Goal: Task Accomplishment & Management: Complete application form

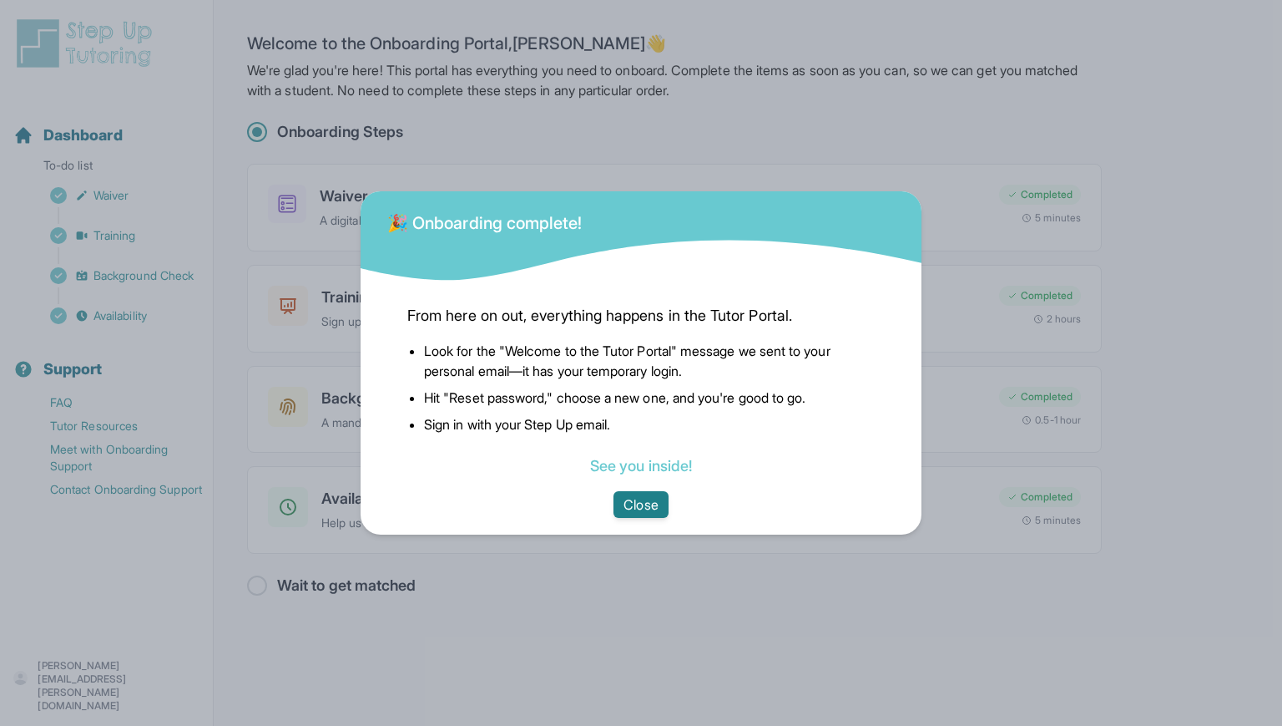
click at [653, 505] on button "Close" at bounding box center [641, 504] width 54 height 27
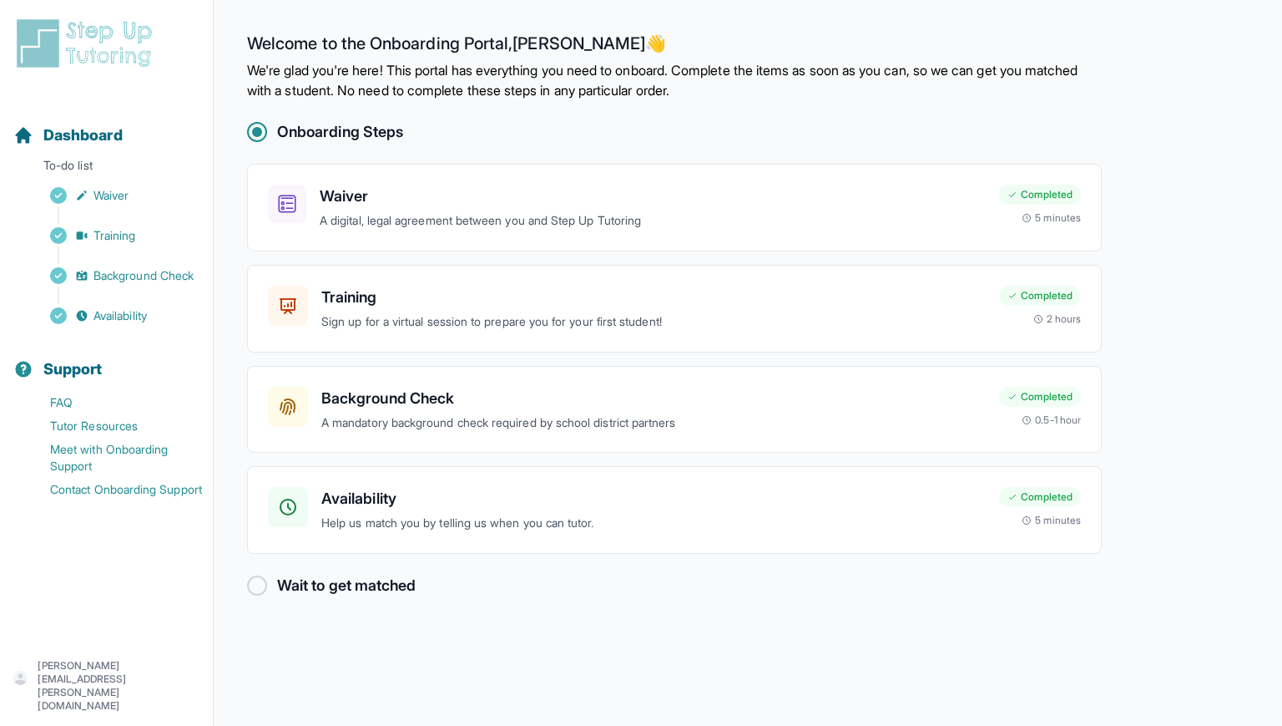
drag, startPoint x: 1078, startPoint y: 0, endPoint x: 90, endPoint y: 49, distance: 988.9
click at [90, 49] on img at bounding box center [87, 43] width 149 height 53
click at [399, 487] on h3 "Availability" at bounding box center [653, 498] width 665 height 23
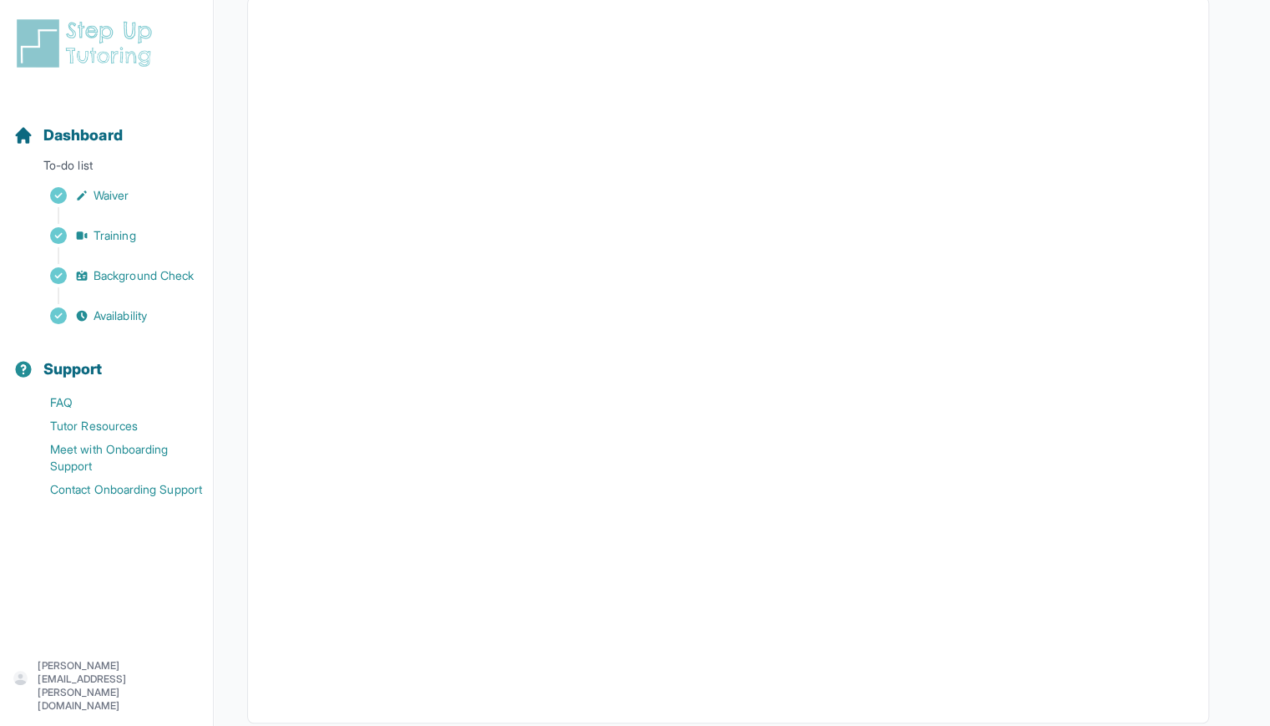
scroll to position [244, 0]
